Goal: Information Seeking & Learning: Learn about a topic

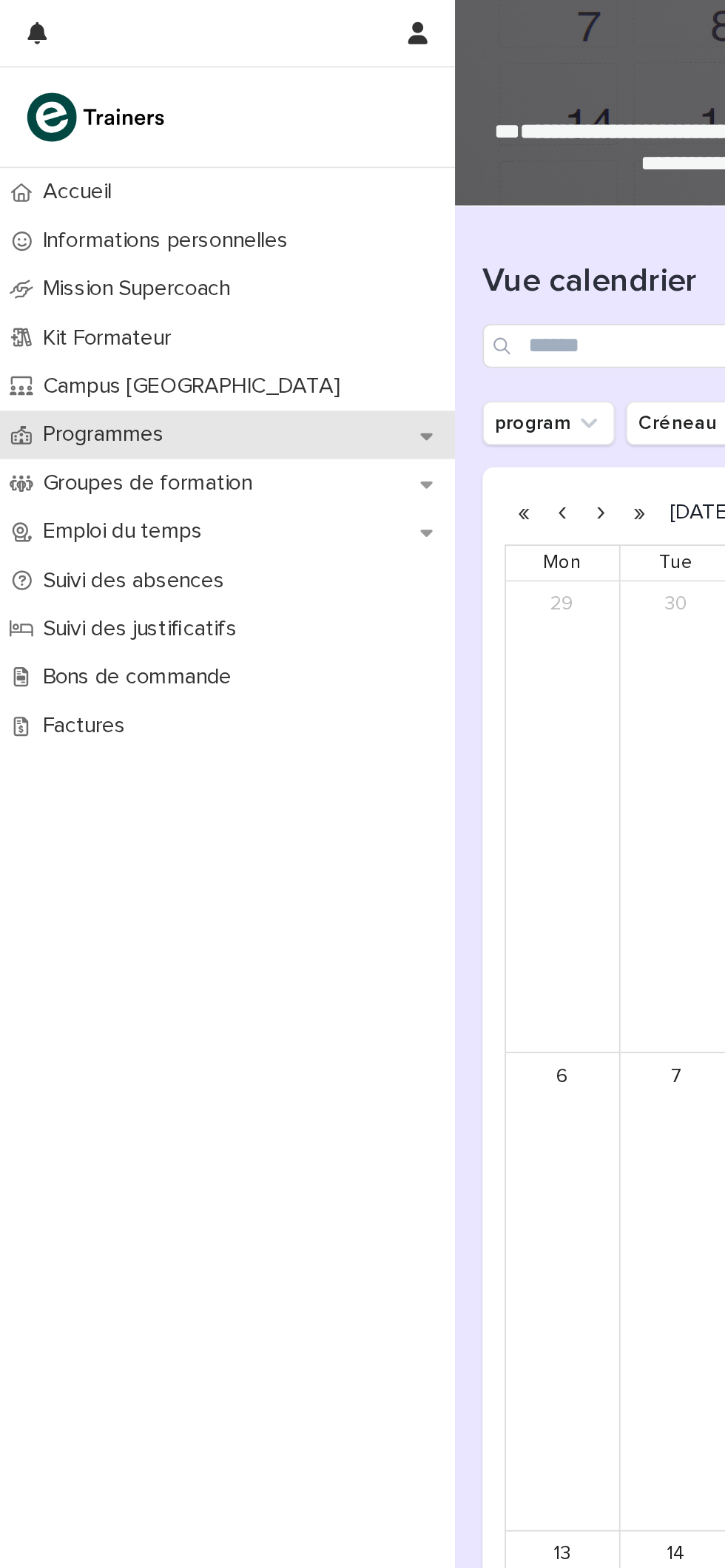
click at [71, 231] on p "Programmes" at bounding box center [58, 233] width 82 height 14
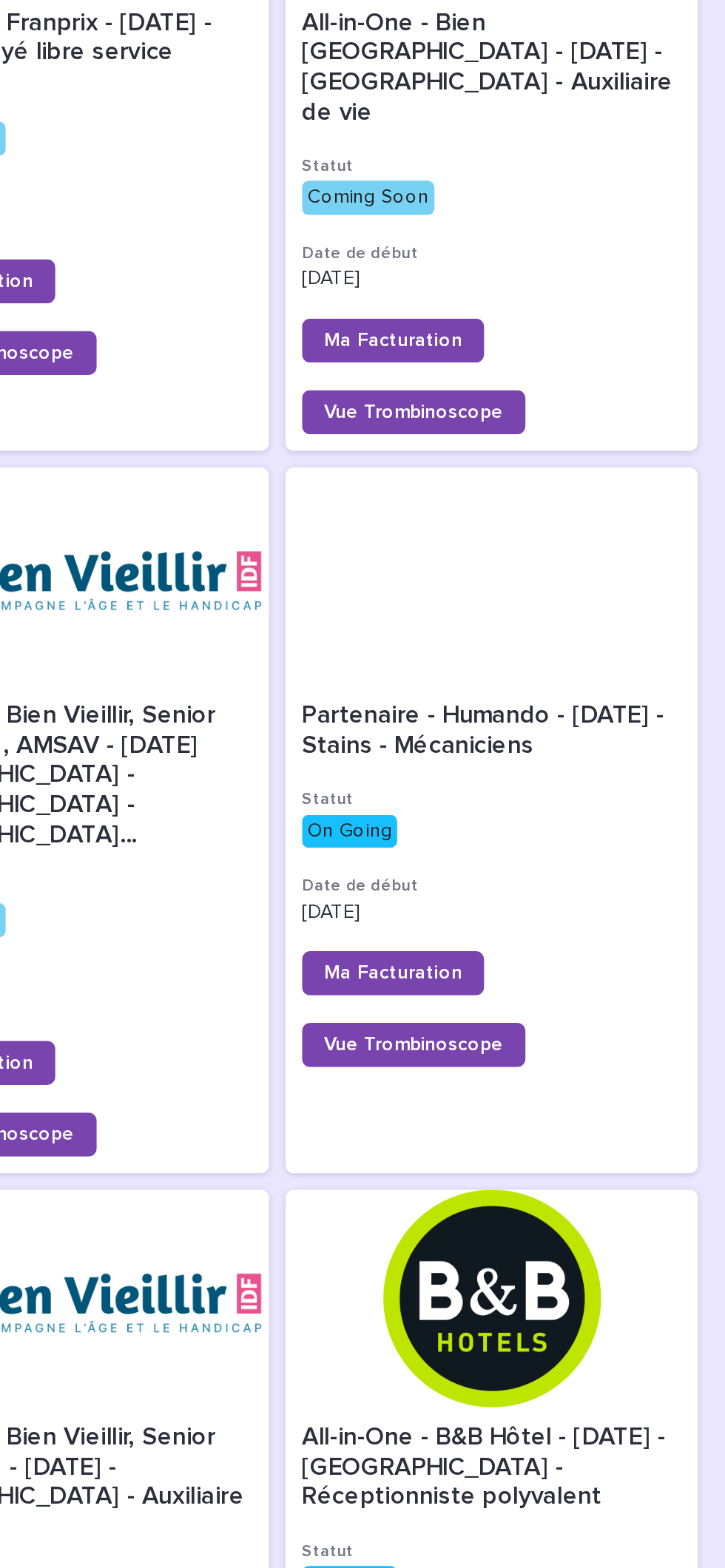
scroll to position [343, 0]
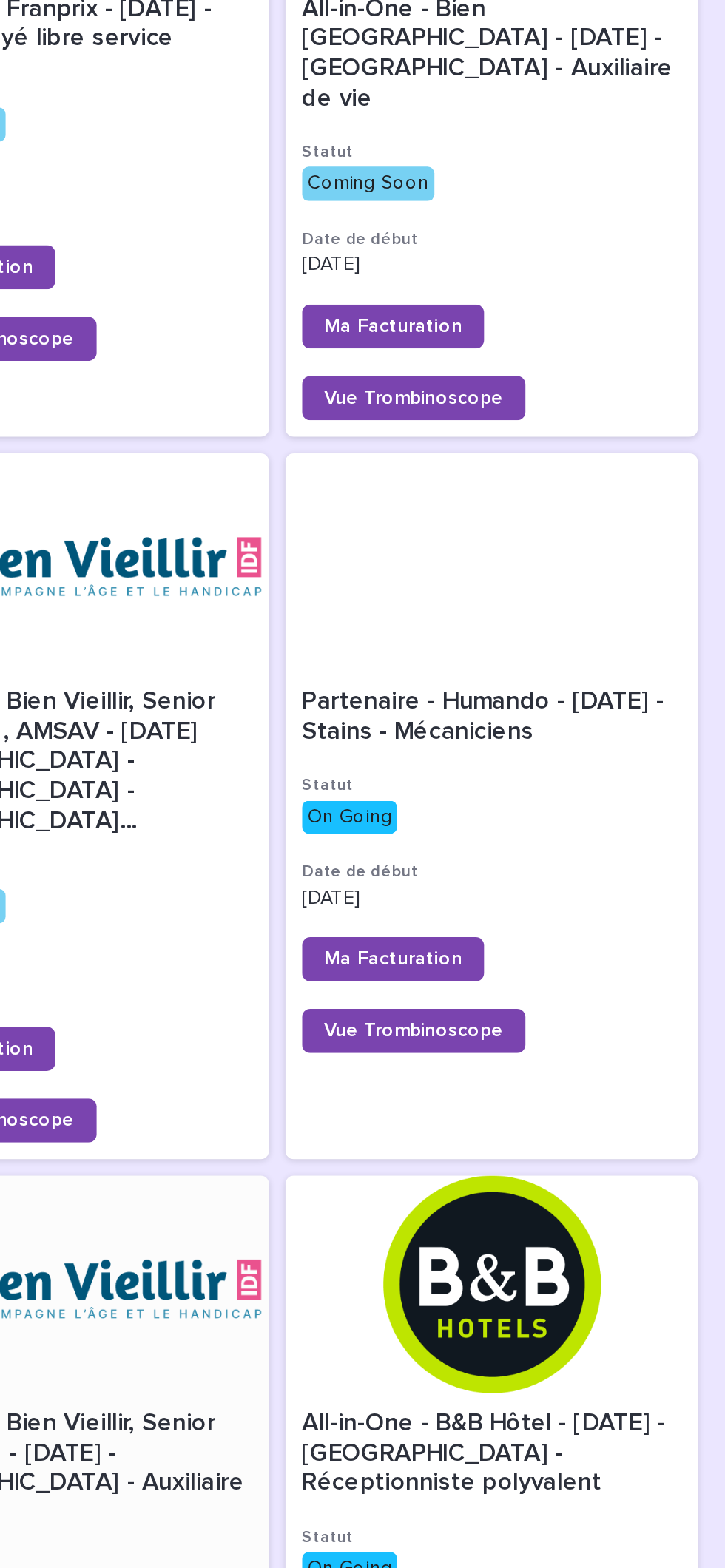
click at [402, 679] on div at bounding box center [370, 689] width 221 height 117
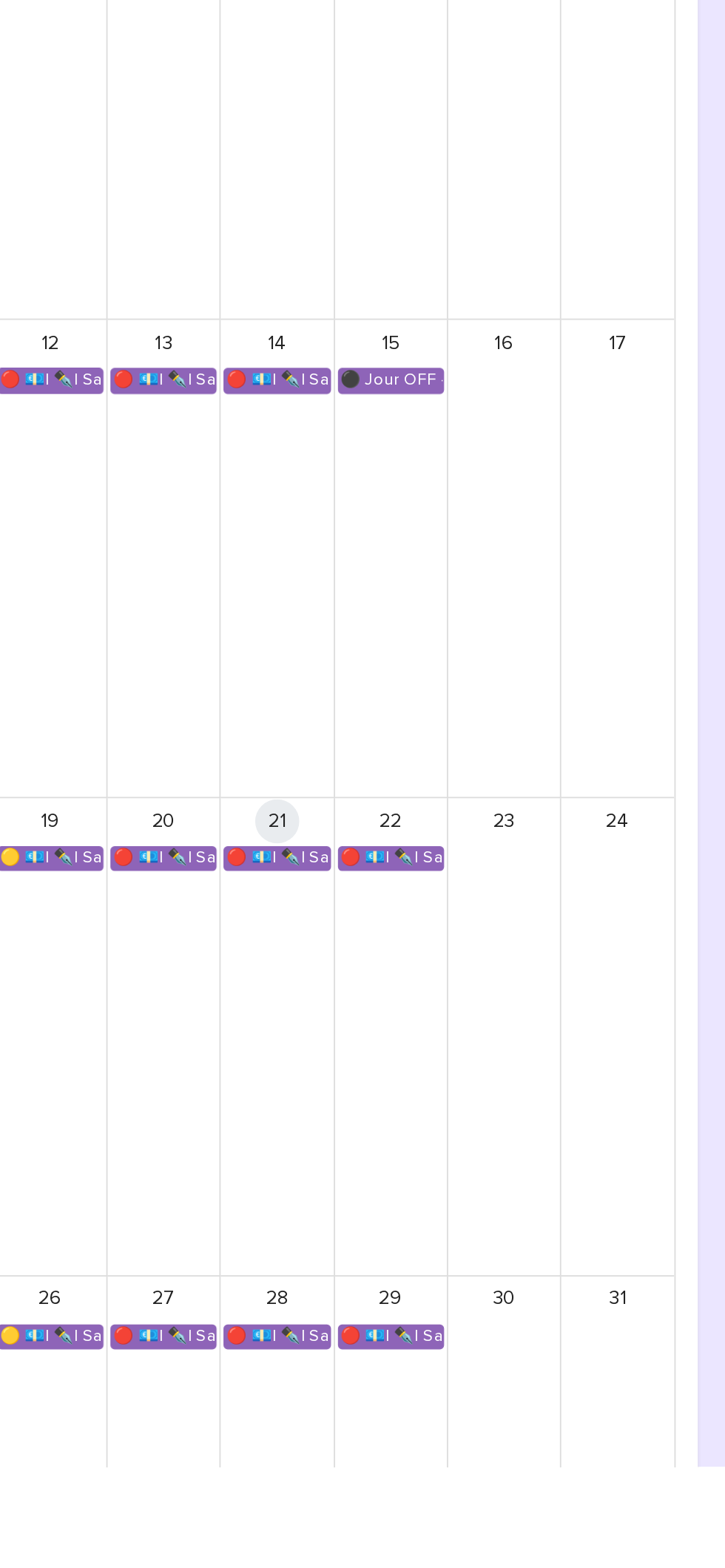
scroll to position [758, 0]
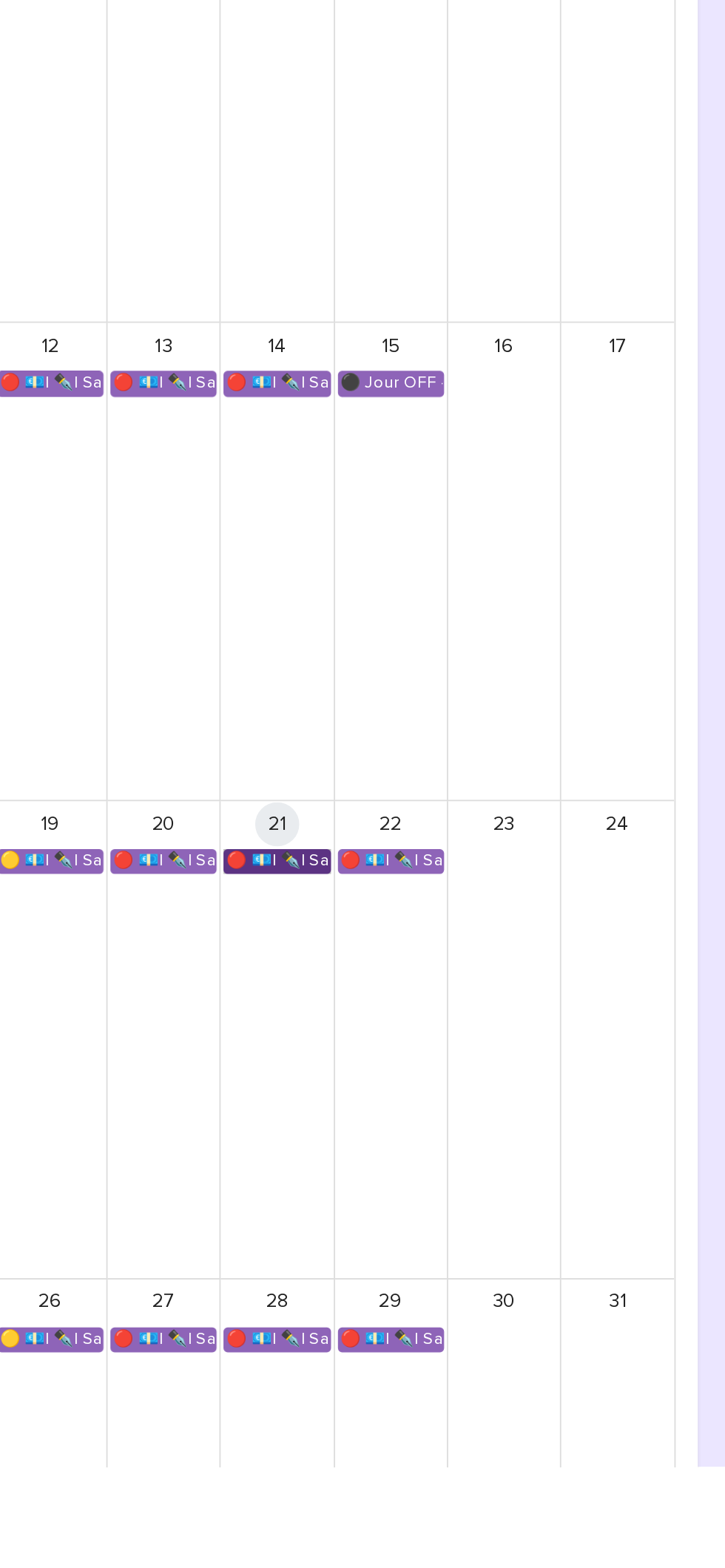
click at [494, 1237] on link "🔴 💶| ✒️| Savoirs métier - Organisation et gestion des interventions quotidiennes" at bounding box center [485, 1243] width 57 height 13
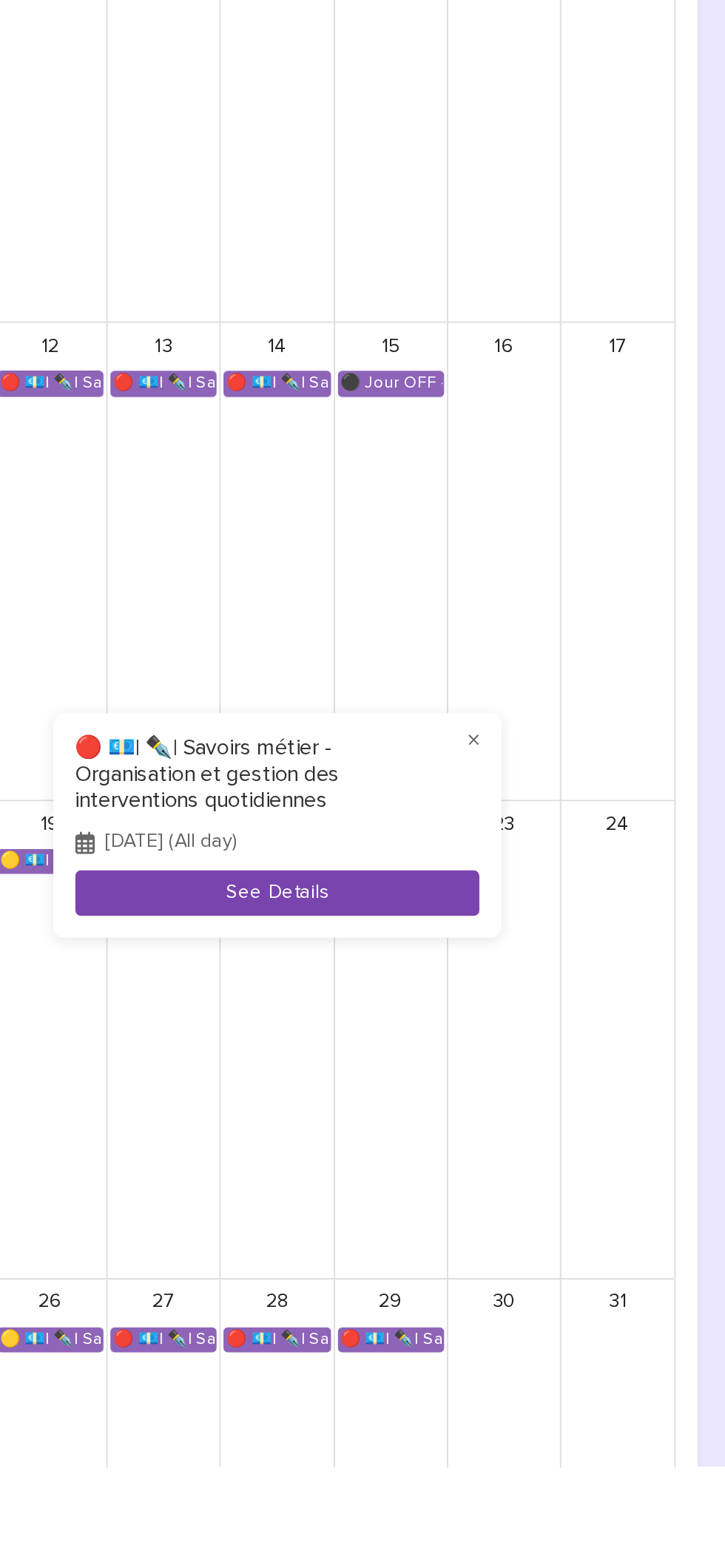
click at [526, 1265] on button "See Details" at bounding box center [484, 1260] width 217 height 25
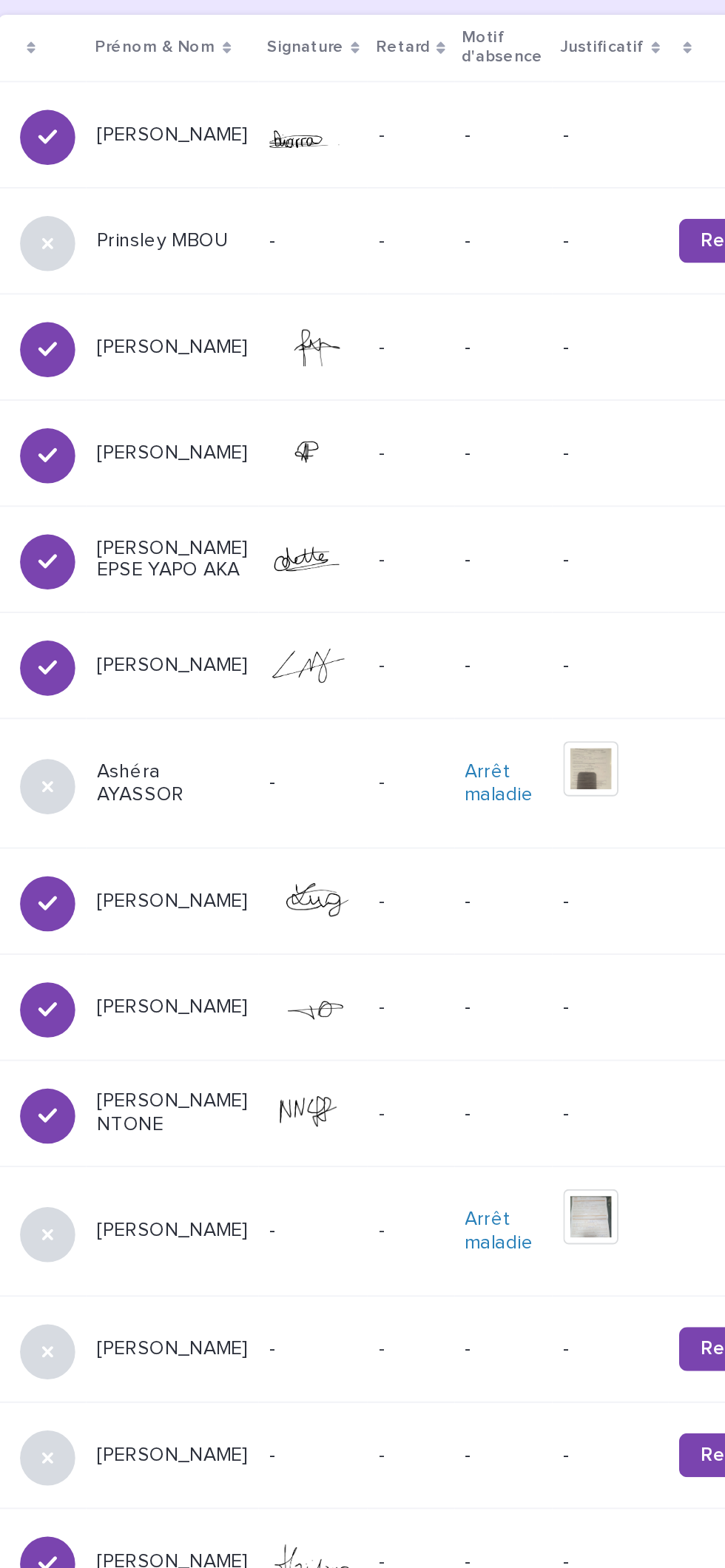
scroll to position [204, 0]
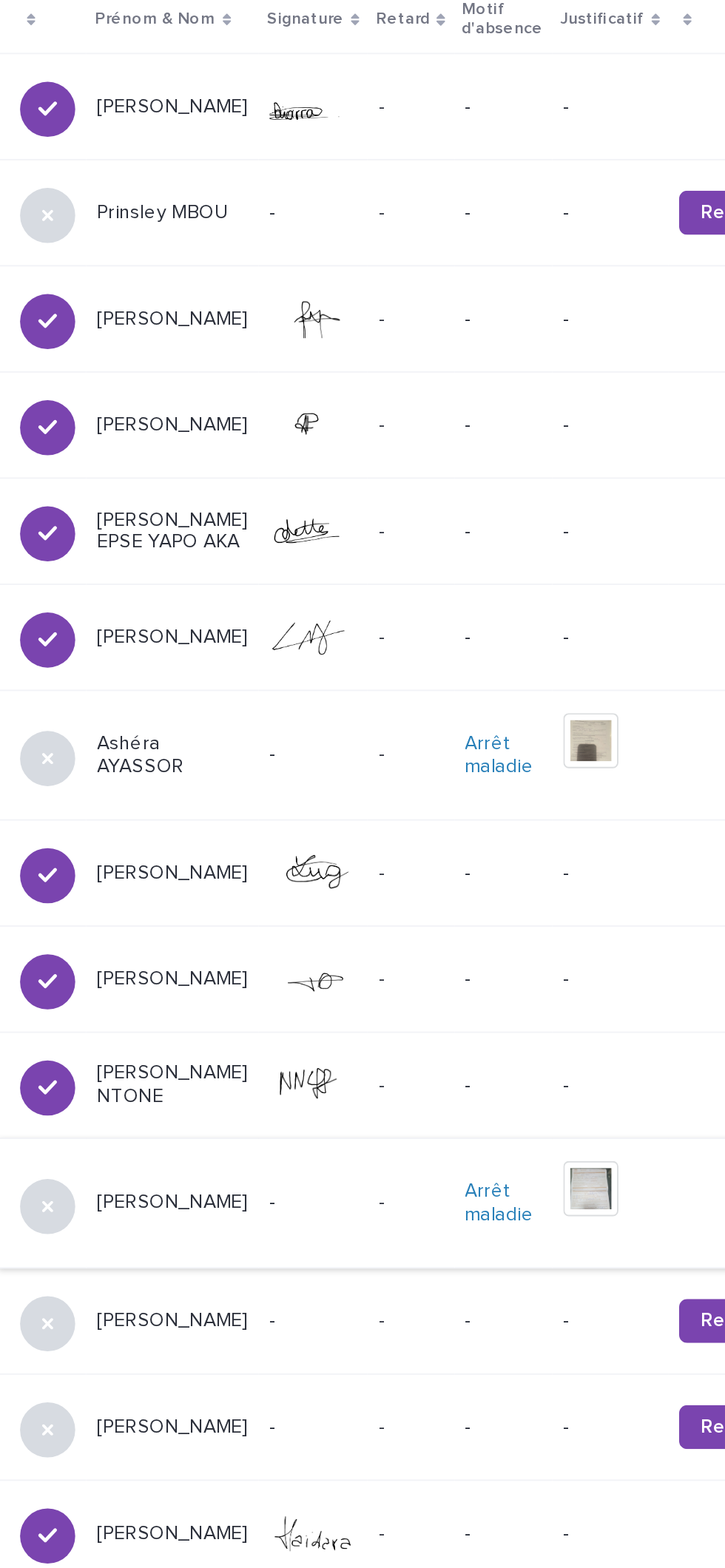
click at [562, 1131] on img at bounding box center [577, 1125] width 29 height 29
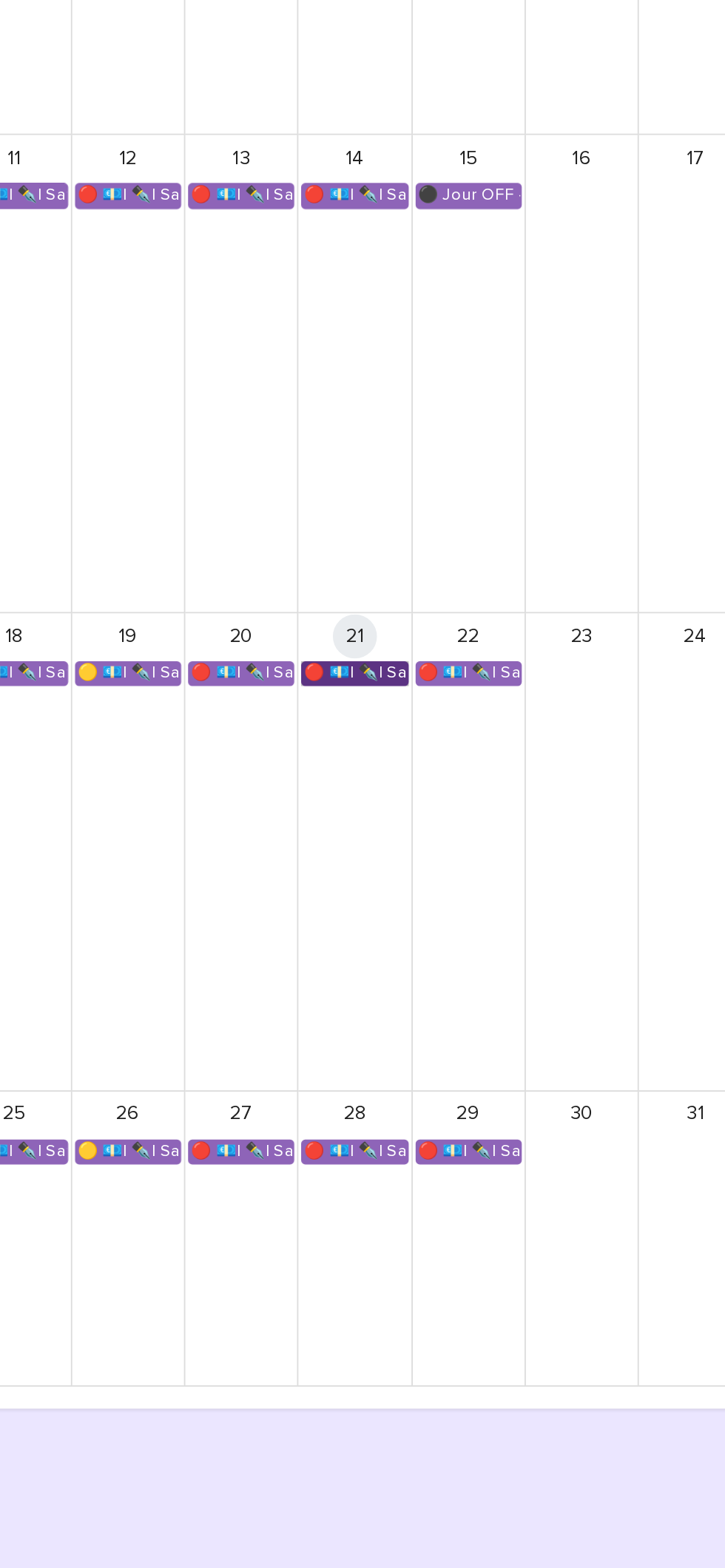
click at [491, 1081] on link "🔴 💶| ✒️| Savoirs métier - Organisation et gestion des interventions quotidiennes" at bounding box center [485, 1088] width 57 height 13
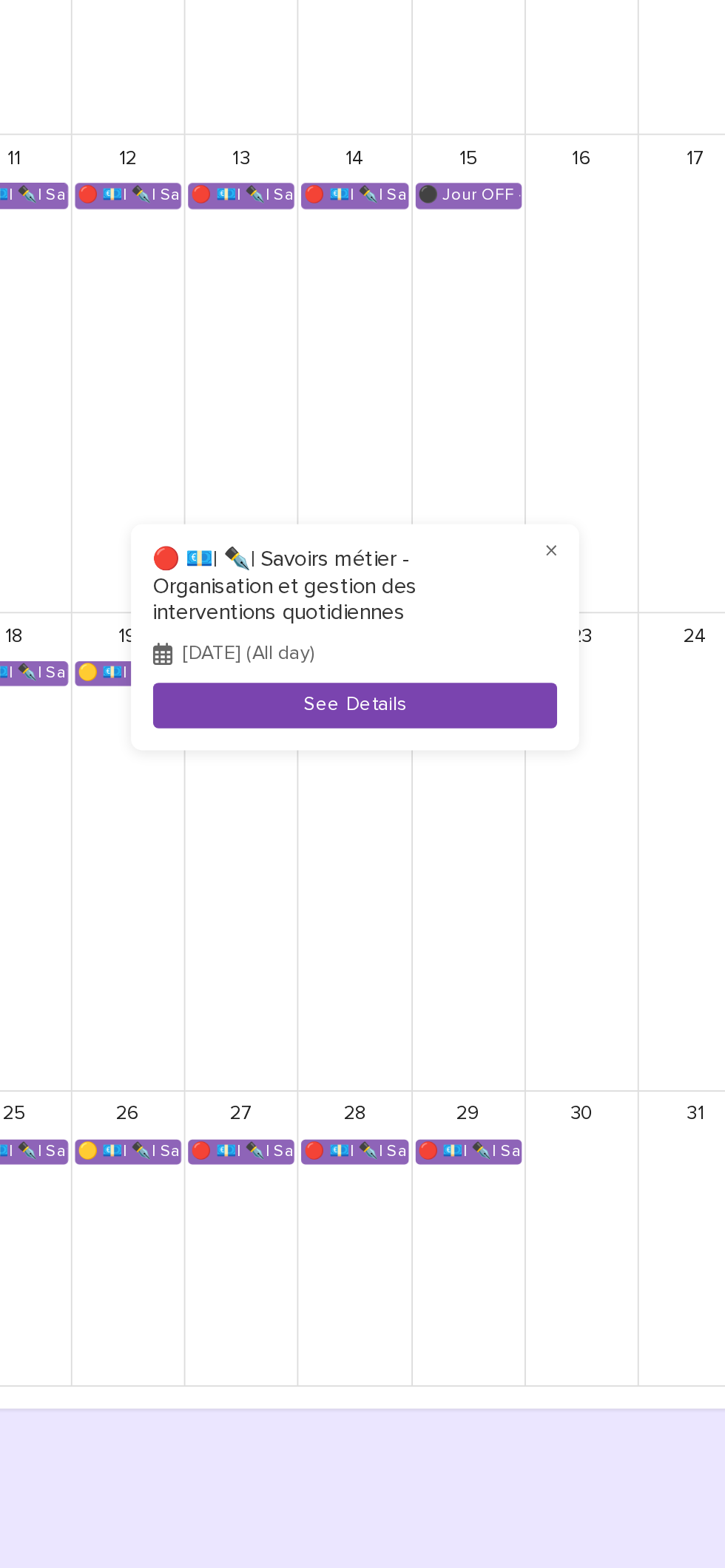
click at [535, 1106] on button "See Details" at bounding box center [484, 1104] width 217 height 25
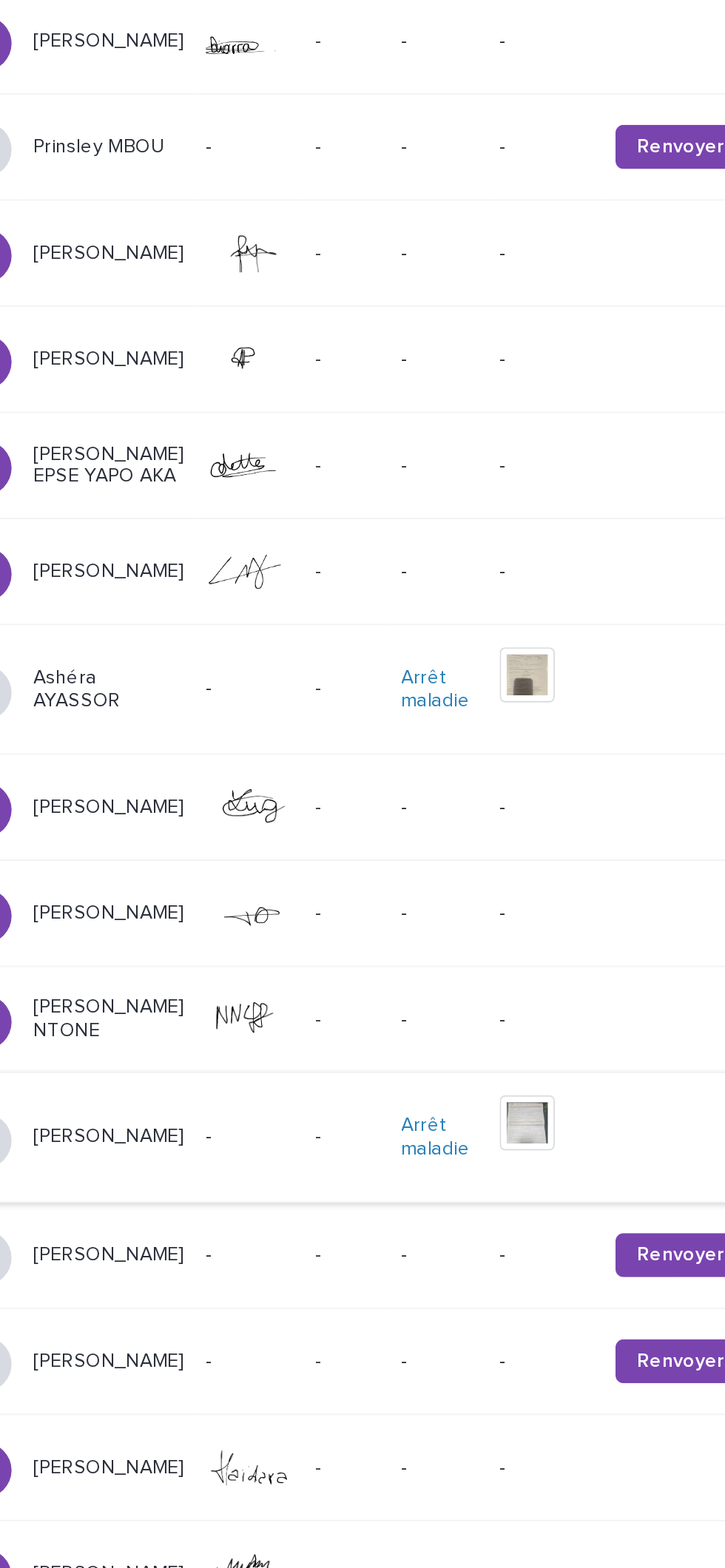
click at [562, 1326] on img at bounding box center [577, 1329] width 29 height 29
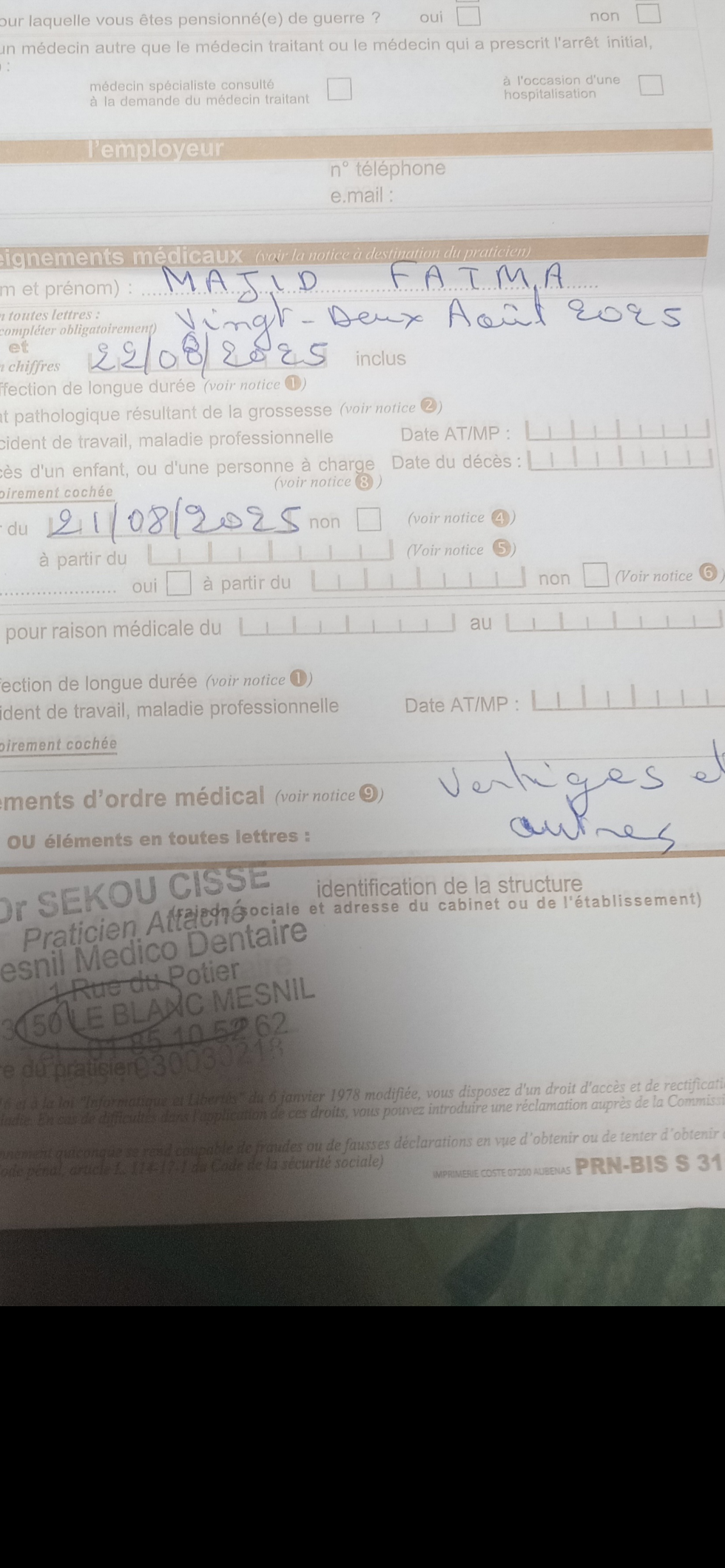
click at [382, 1328] on picture at bounding box center [362, 801] width 725 height 1533
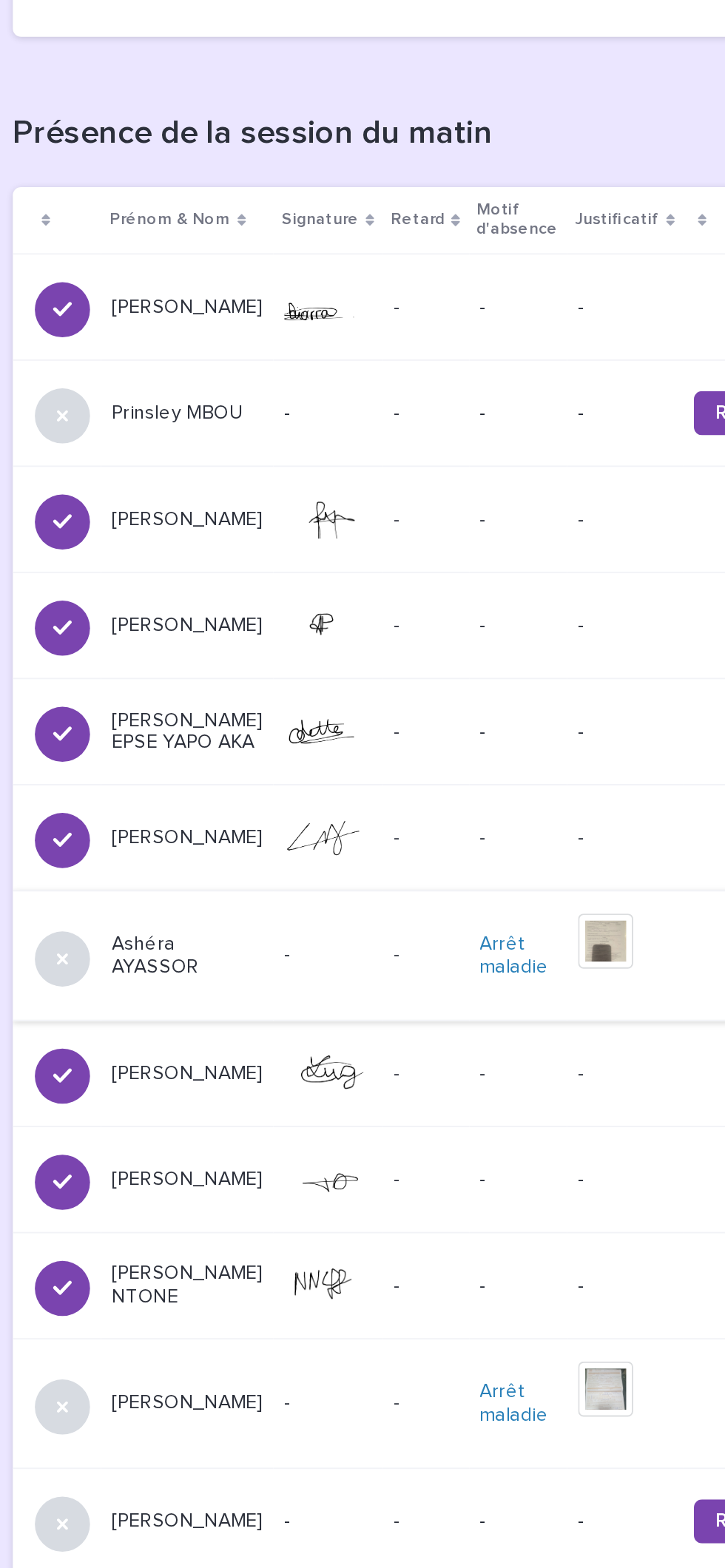
click at [562, 1092] on img at bounding box center [577, 1088] width 29 height 29
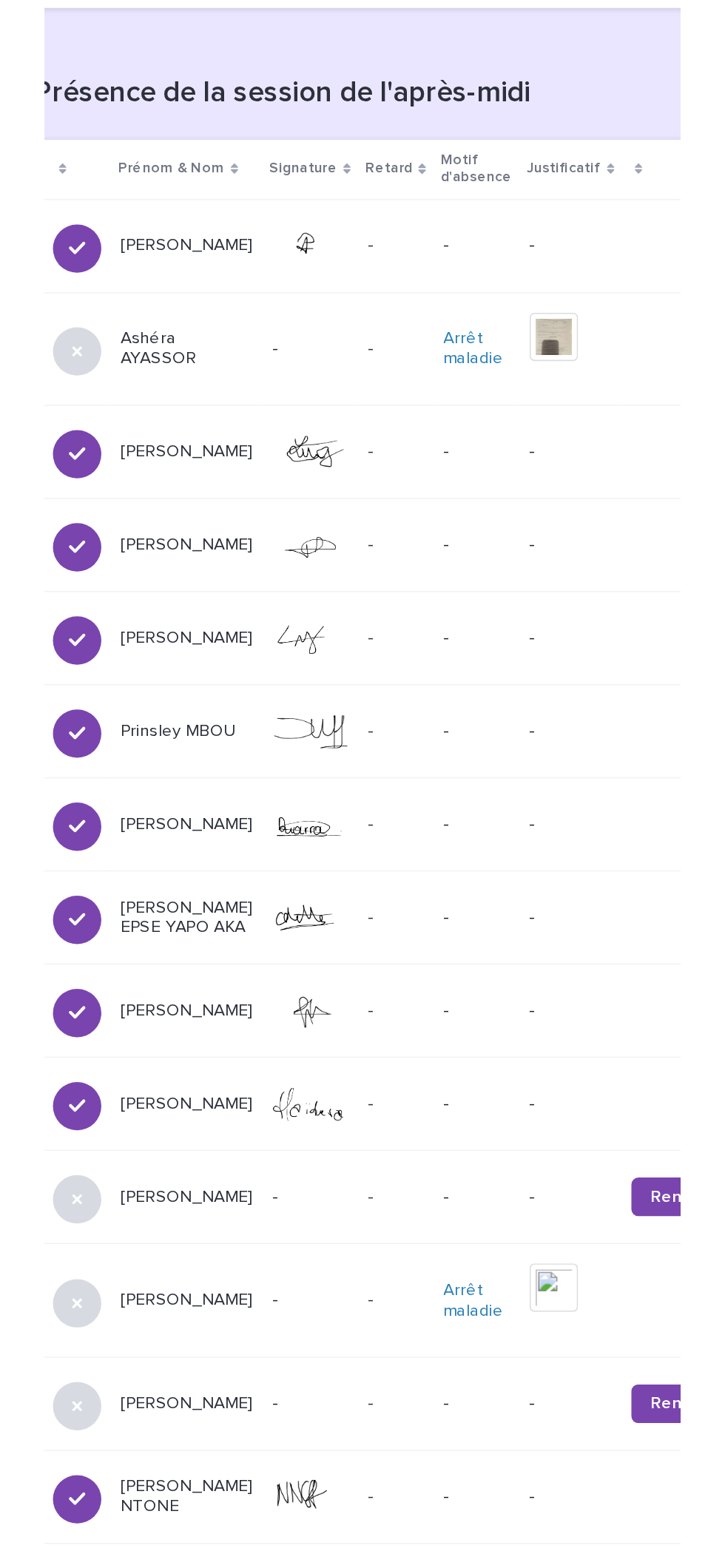
scroll to position [936, 0]
